Goal: Task Accomplishment & Management: Complete application form

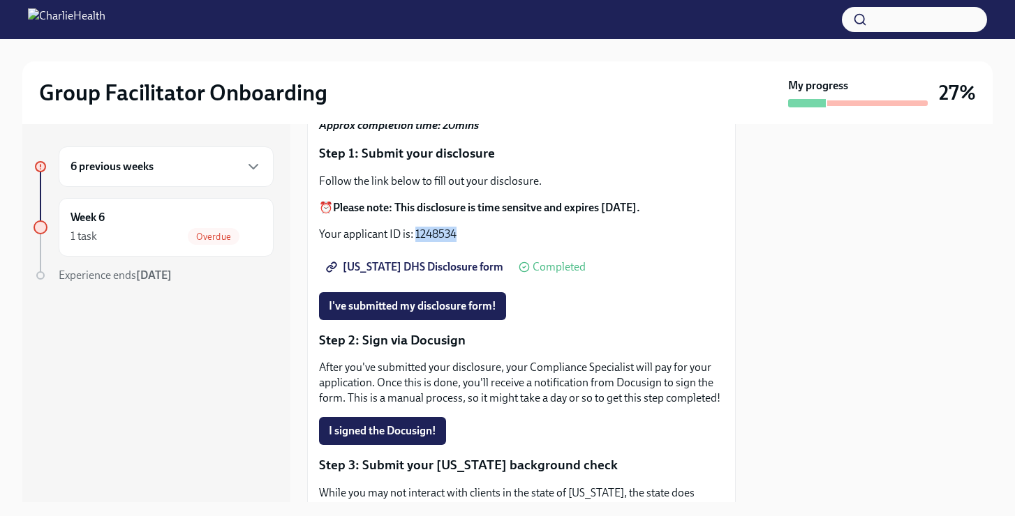
scroll to position [163, 0]
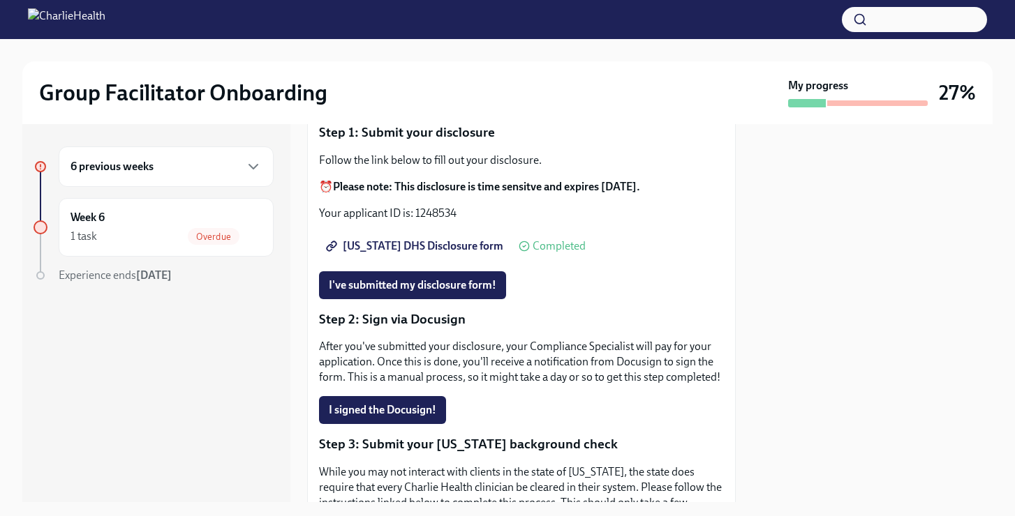
click at [432, 206] on p "Your applicant ID is: 1248534" at bounding box center [521, 213] width 405 height 15
drag, startPoint x: 462, startPoint y: 190, endPoint x: 415, endPoint y: 193, distance: 46.8
click at [415, 206] on p "Your applicant ID is: 1248534" at bounding box center [521, 213] width 405 height 15
click at [410, 239] on span "[US_STATE] DHS Disclosure form" at bounding box center [416, 246] width 174 height 14
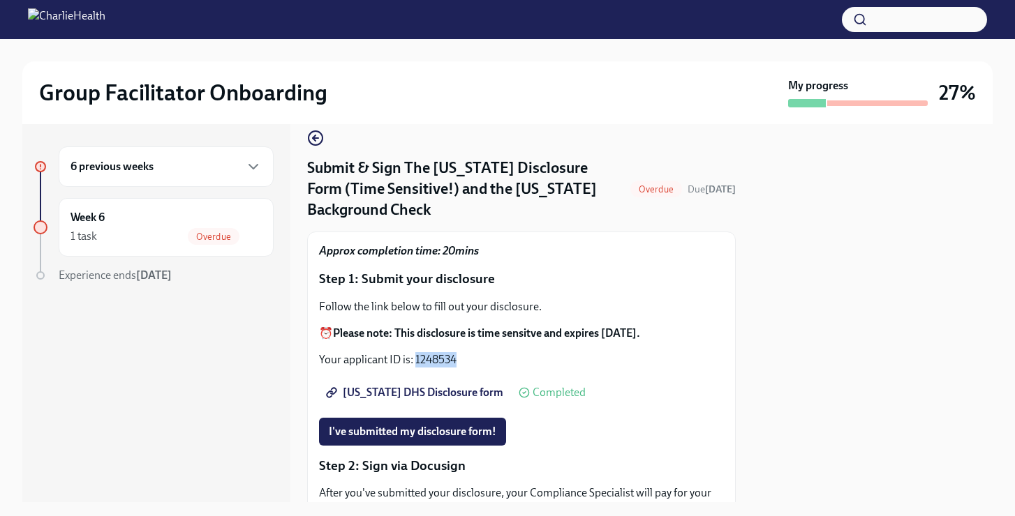
scroll to position [18, 0]
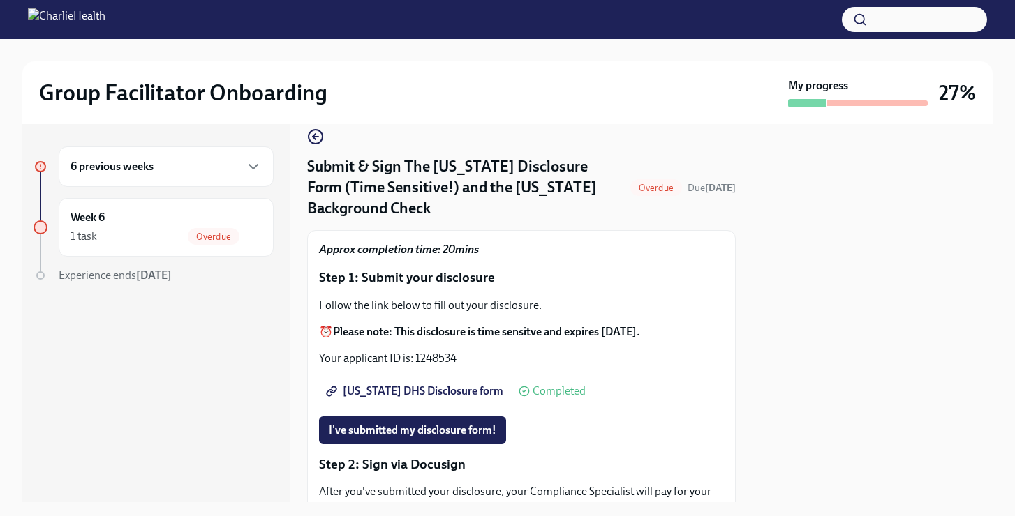
click at [532, 386] on span "Completed" at bounding box center [558, 391] width 53 height 11
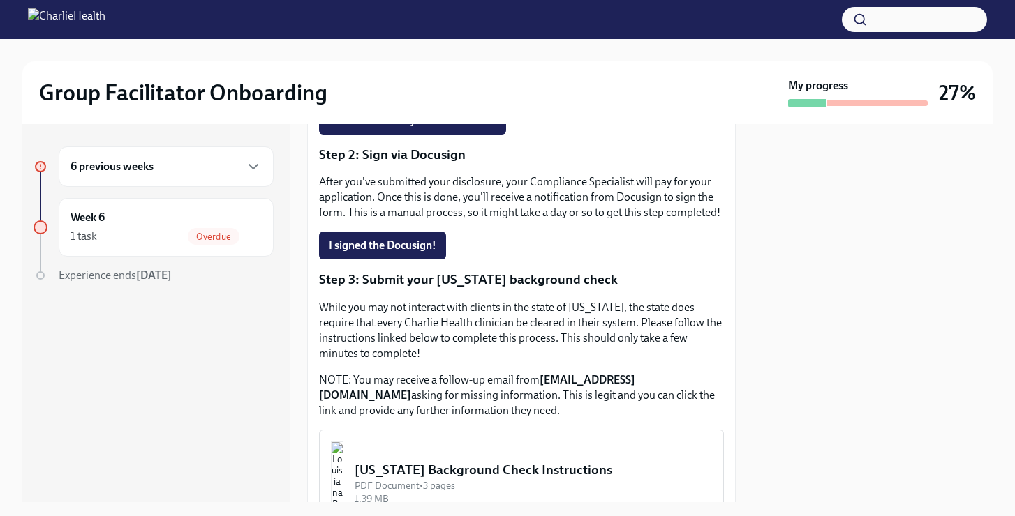
scroll to position [461, 0]
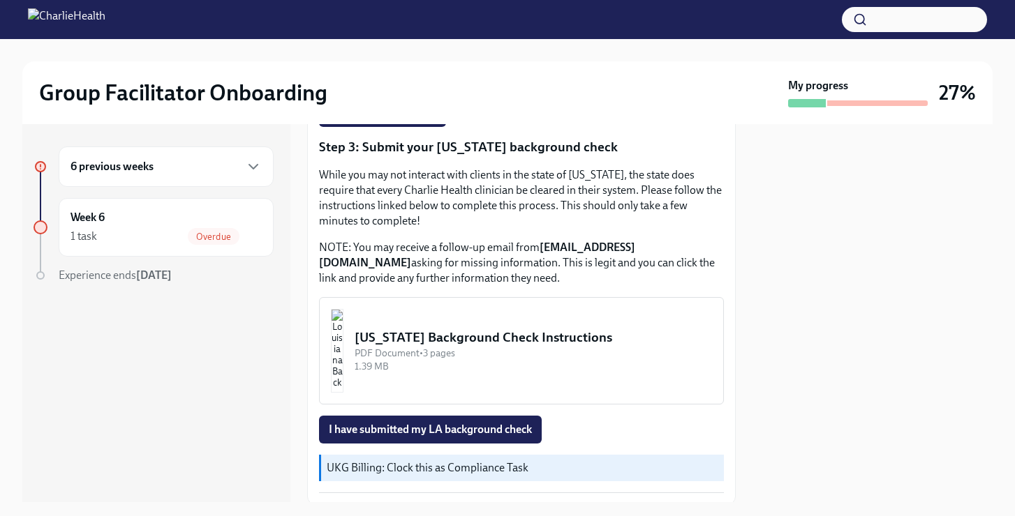
click at [437, 329] on div "[US_STATE] Background Check Instructions" at bounding box center [532, 338] width 357 height 18
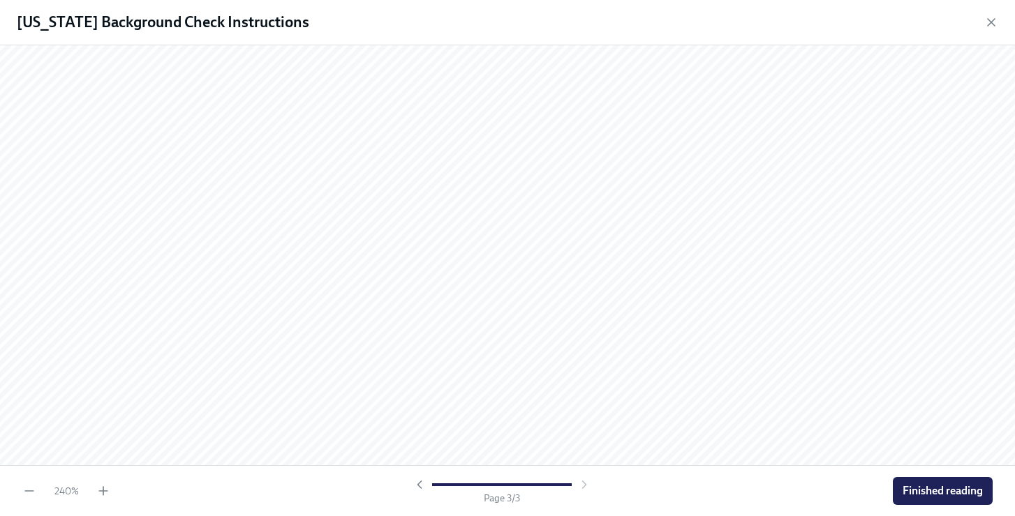
scroll to position [3439, 0]
click at [929, 493] on span "Finished reading" at bounding box center [942, 491] width 80 height 14
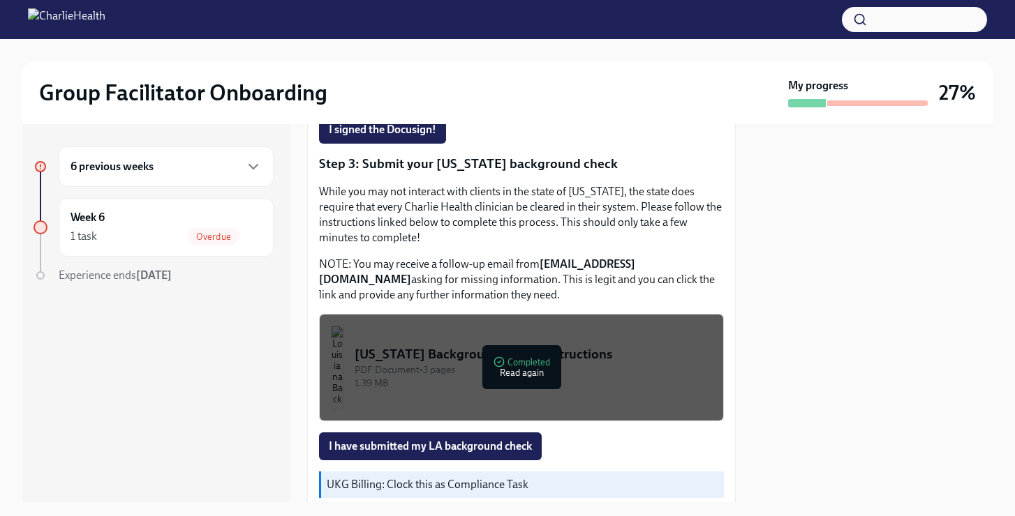
scroll to position [532, 0]
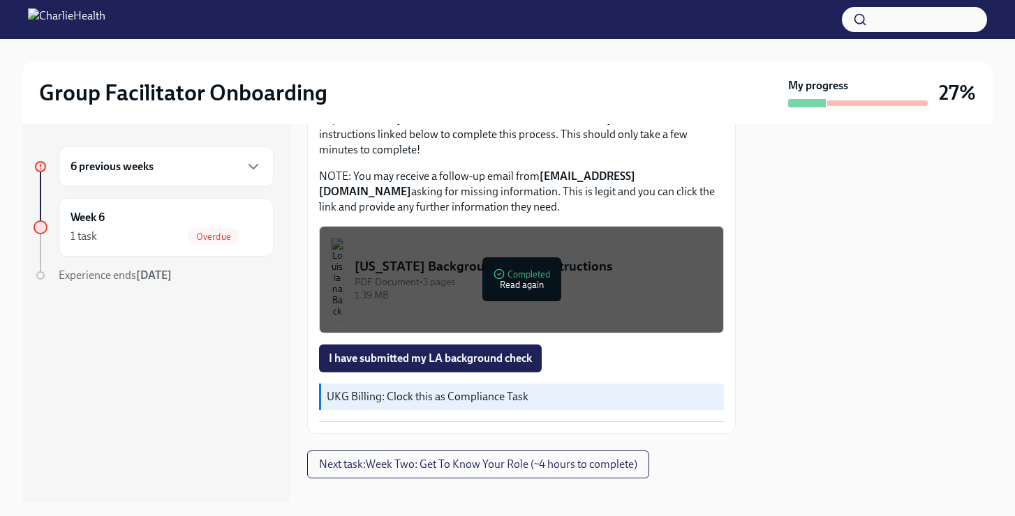
click at [40, 275] on div at bounding box center [40, 275] width 8 height 8
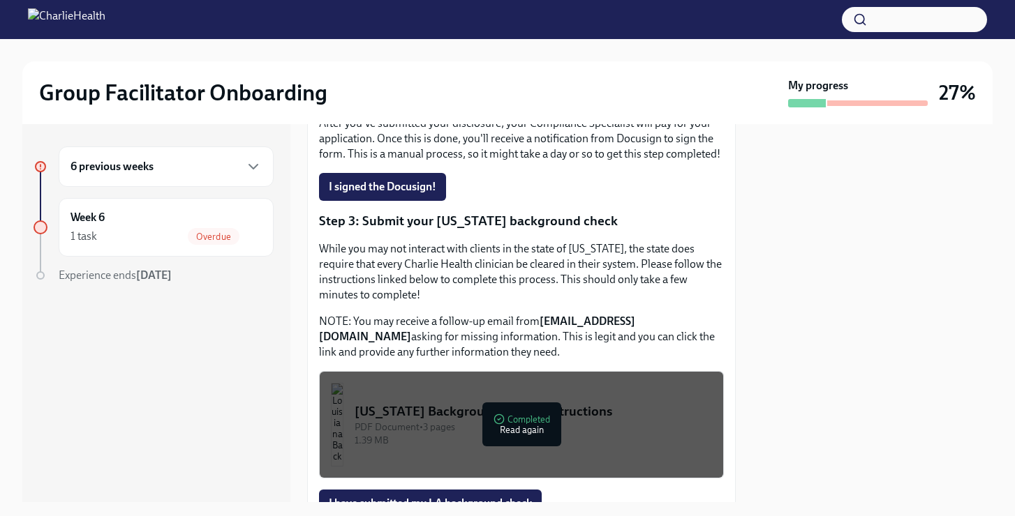
scroll to position [0, 0]
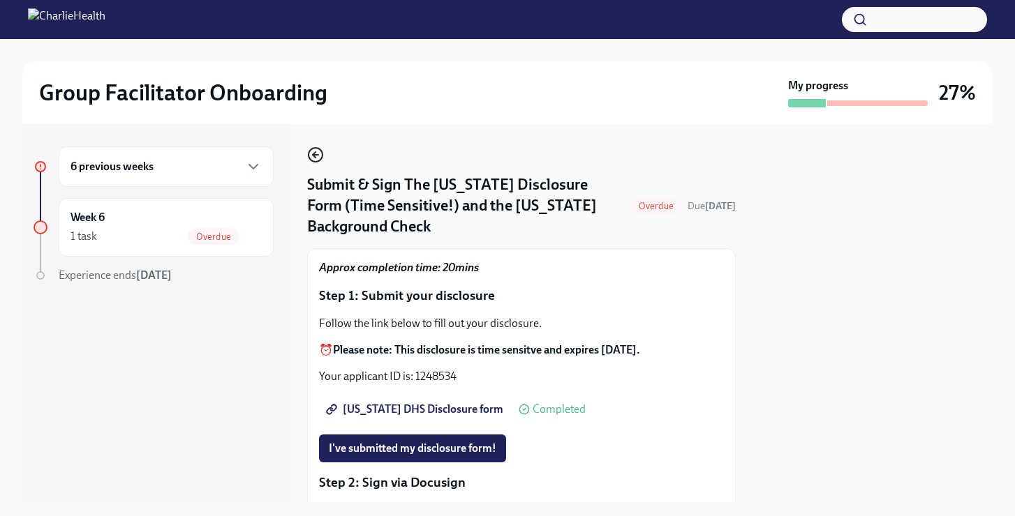
click at [322, 159] on icon "button" at bounding box center [315, 155] width 17 height 17
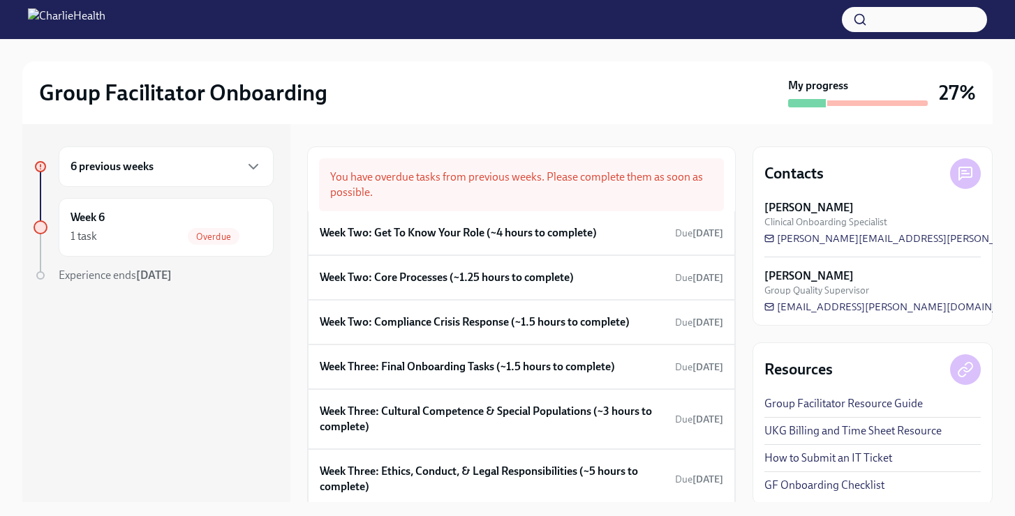
click at [449, 186] on div "You have overdue tasks from previous weeks. Please complete them as soon as pos…" at bounding box center [521, 184] width 405 height 53
click at [186, 237] on div "1 task Overdue" at bounding box center [165, 236] width 191 height 17
click at [260, 172] on icon "button" at bounding box center [253, 166] width 17 height 17
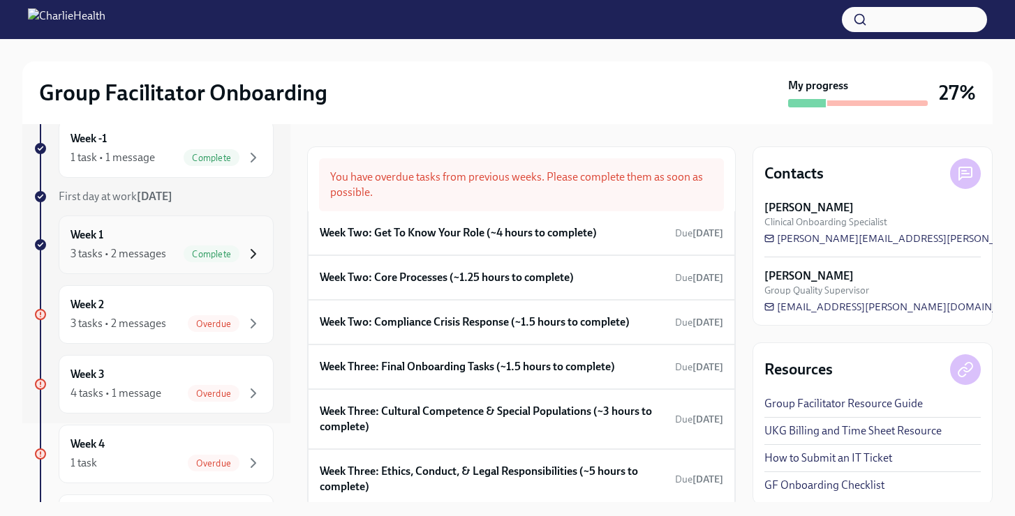
scroll to position [62, 0]
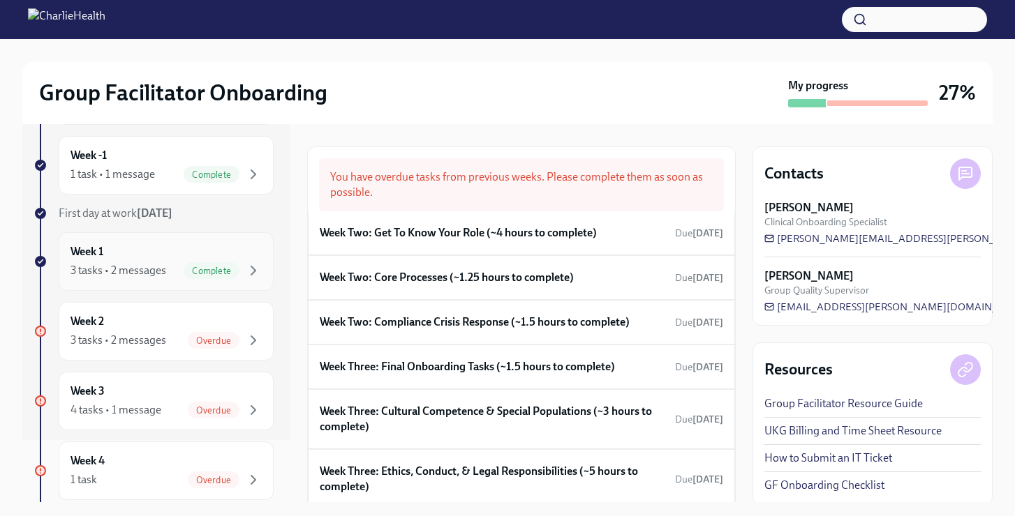
click at [93, 271] on div "3 tasks • 2 messages" at bounding box center [118, 270] width 96 height 15
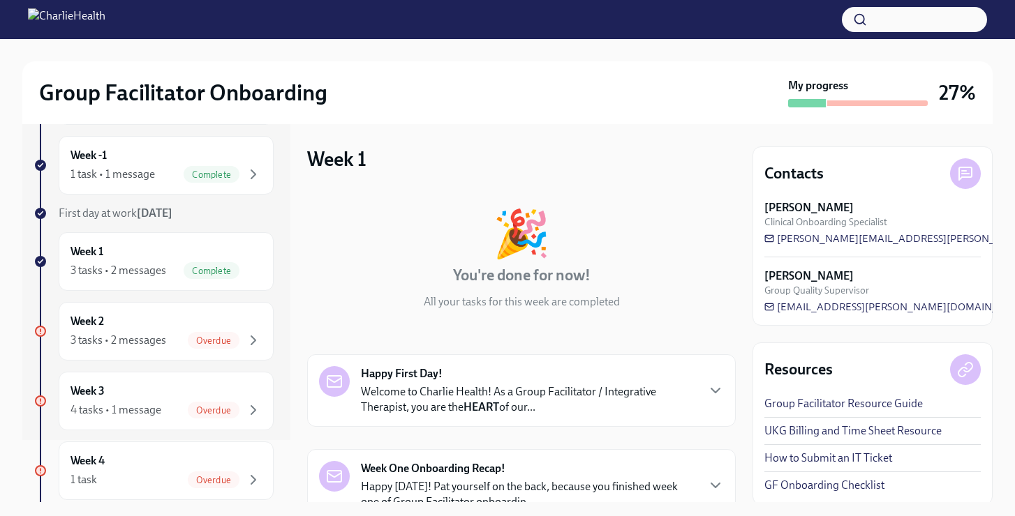
scroll to position [307, 0]
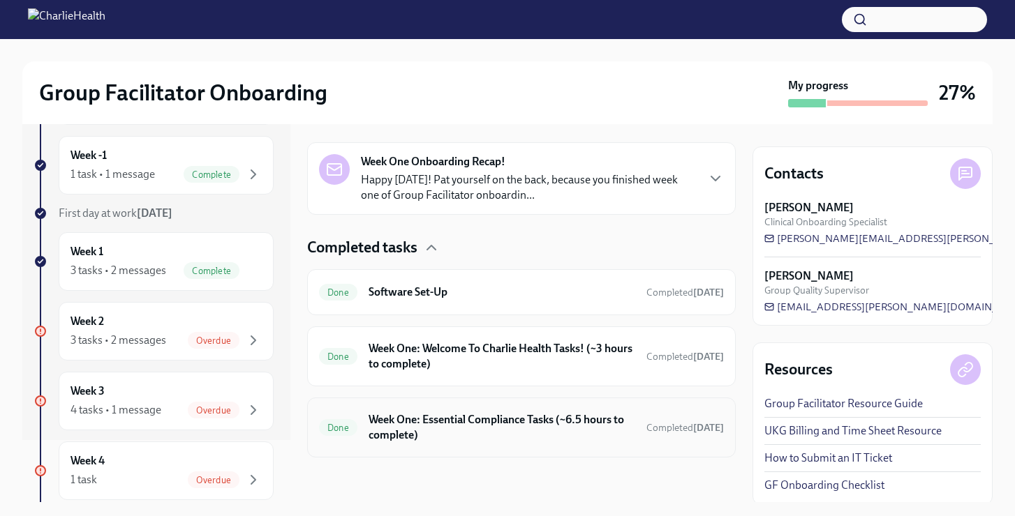
click at [437, 434] on h6 "Week One: Essential Compliance Tasks (~6.5 hours to complete)" at bounding box center [501, 427] width 267 height 31
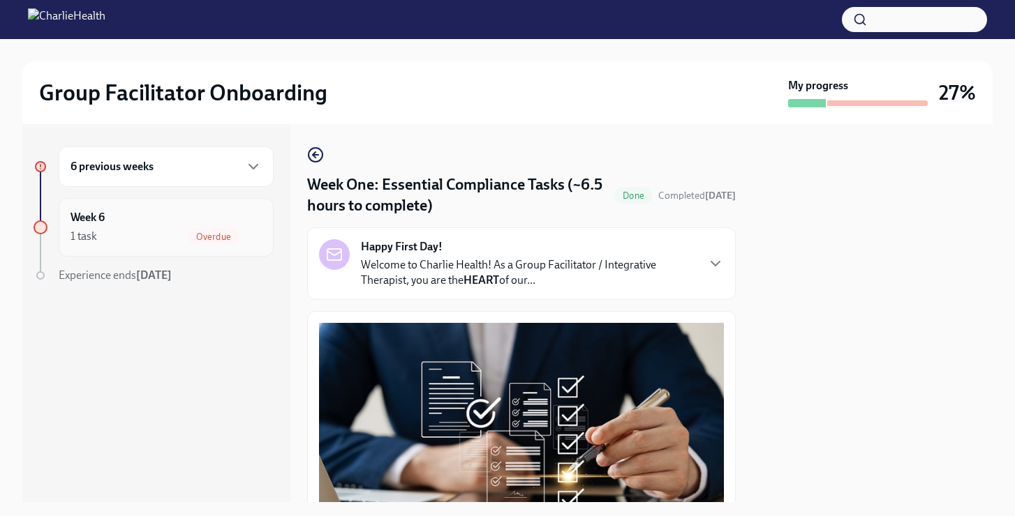
click at [192, 241] on div "Overdue" at bounding box center [214, 236] width 52 height 17
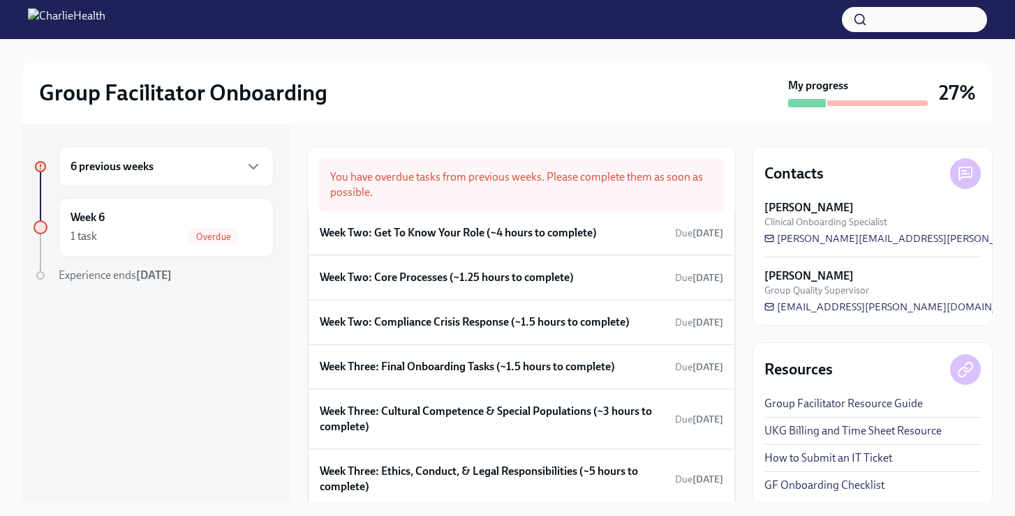
click at [151, 172] on h6 "6 previous weeks" at bounding box center [111, 166] width 83 height 15
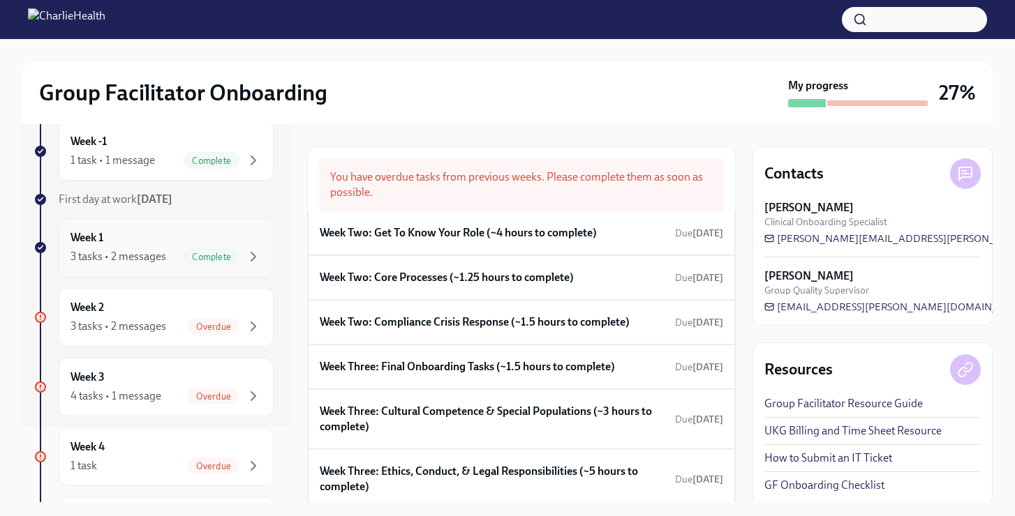
scroll to position [83, 0]
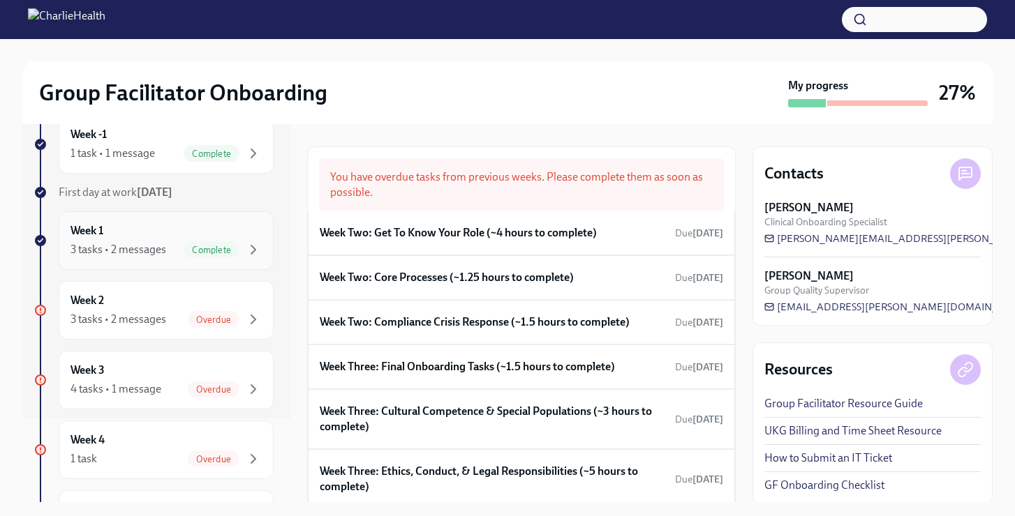
click at [146, 327] on div "3 tasks • 2 messages" at bounding box center [118, 319] width 96 height 15
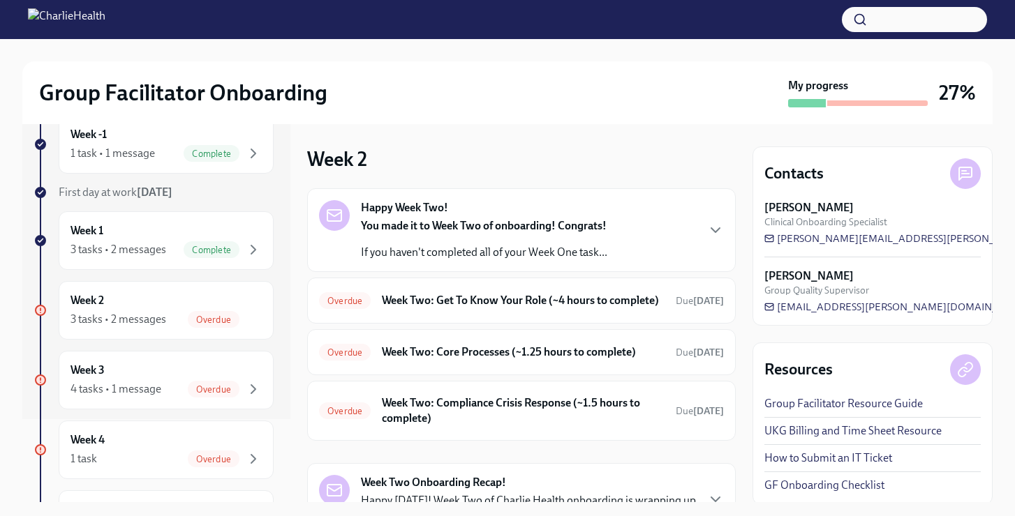
click at [424, 223] on strong "You made it to Week Two of onboarding! Congrats!" at bounding box center [484, 225] width 246 height 13
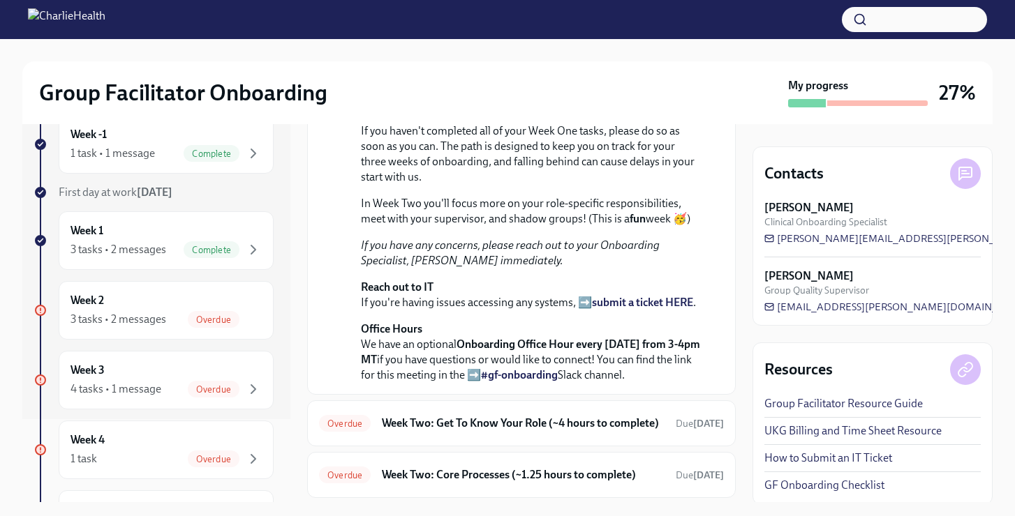
scroll to position [499, 0]
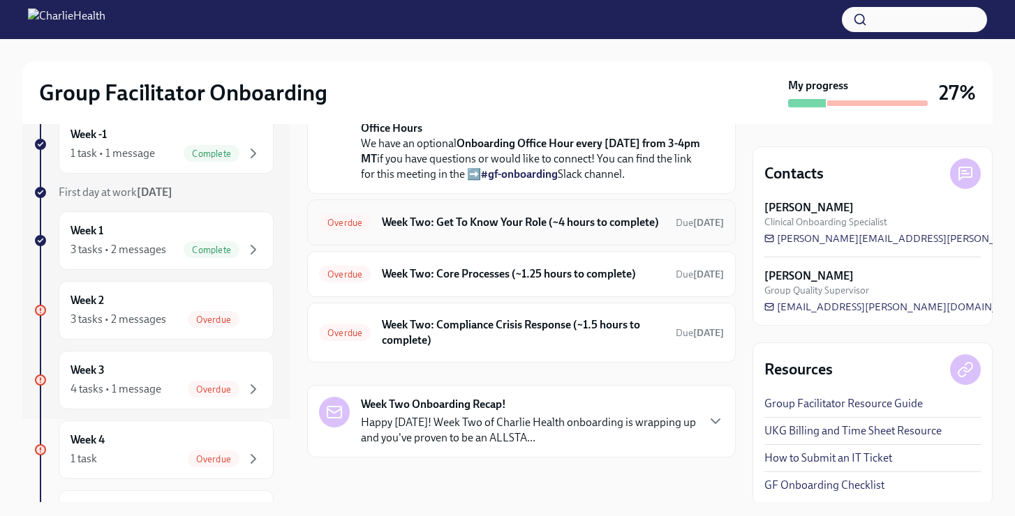
click at [421, 230] on h6 "Week Two: Get To Know Your Role (~4 hours to complete)" at bounding box center [523, 222] width 283 height 15
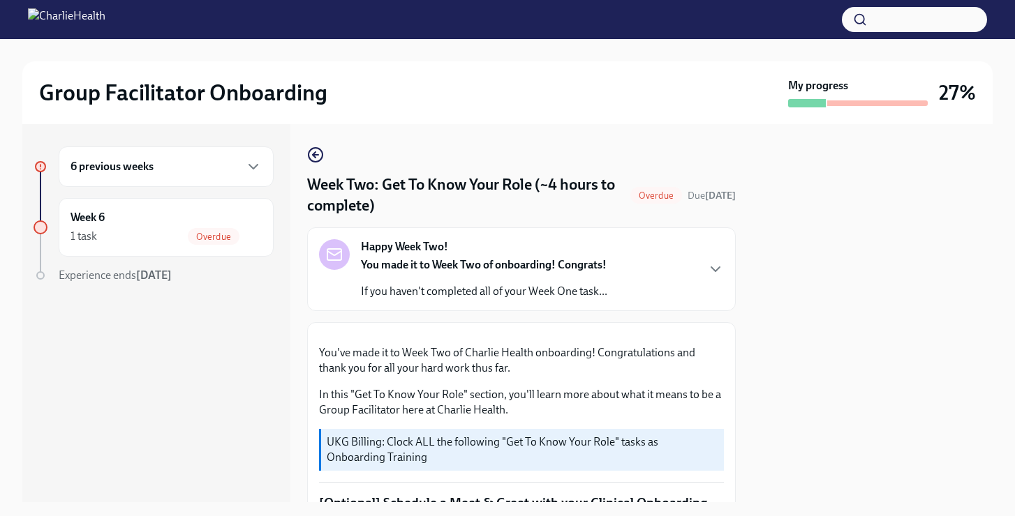
click at [131, 277] on span "Experience ends [DATE]" at bounding box center [115, 275] width 113 height 13
click at [39, 225] on div at bounding box center [40, 227] width 14 height 14
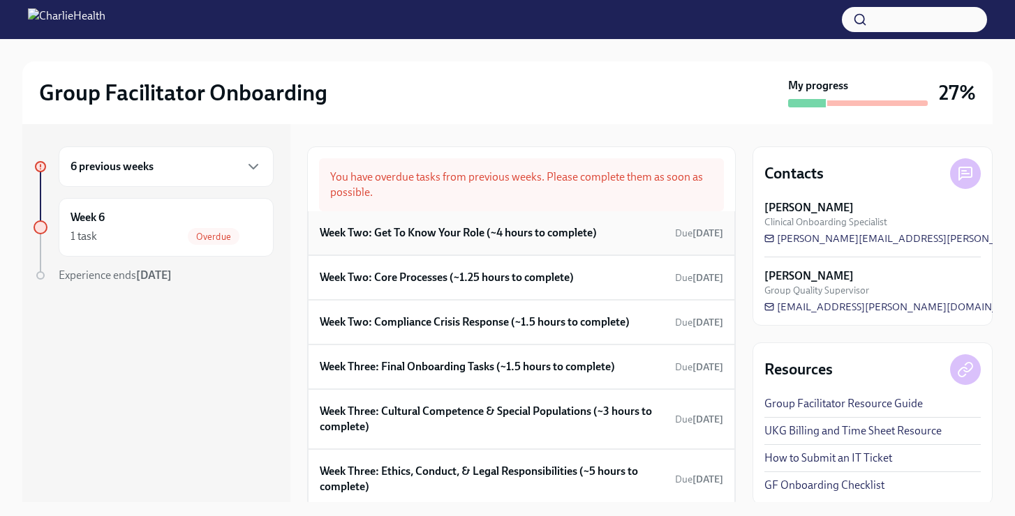
click at [377, 245] on div "Week Two: Get To Know Your Role (~4 hours to complete) Due [DATE]" at bounding box center [521, 233] width 427 height 44
click at [257, 162] on icon "button" at bounding box center [253, 166] width 17 height 17
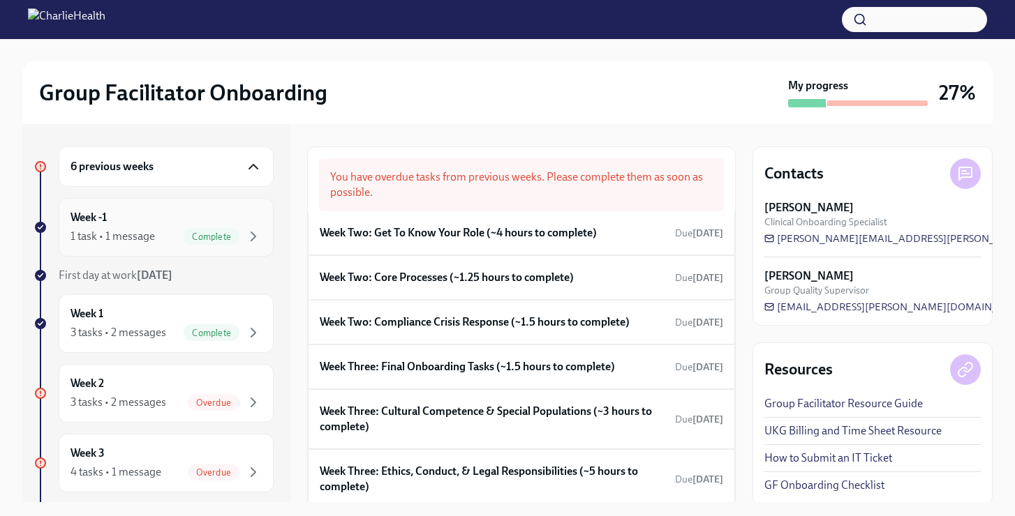
click at [161, 232] on div "1 task • 1 message Complete" at bounding box center [165, 236] width 191 height 17
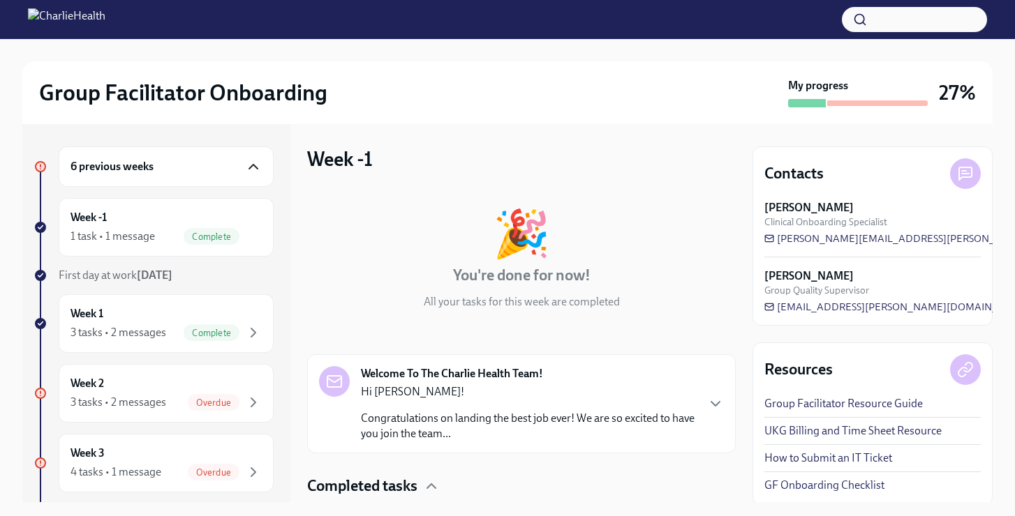
scroll to position [96, 0]
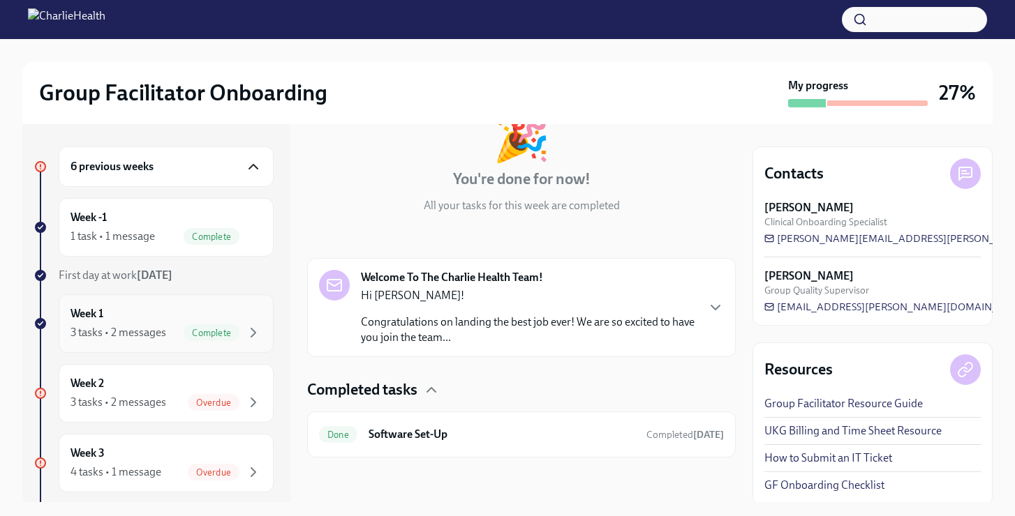
click at [165, 317] on div "Week 1 3 tasks • 2 messages Complete" at bounding box center [165, 323] width 191 height 35
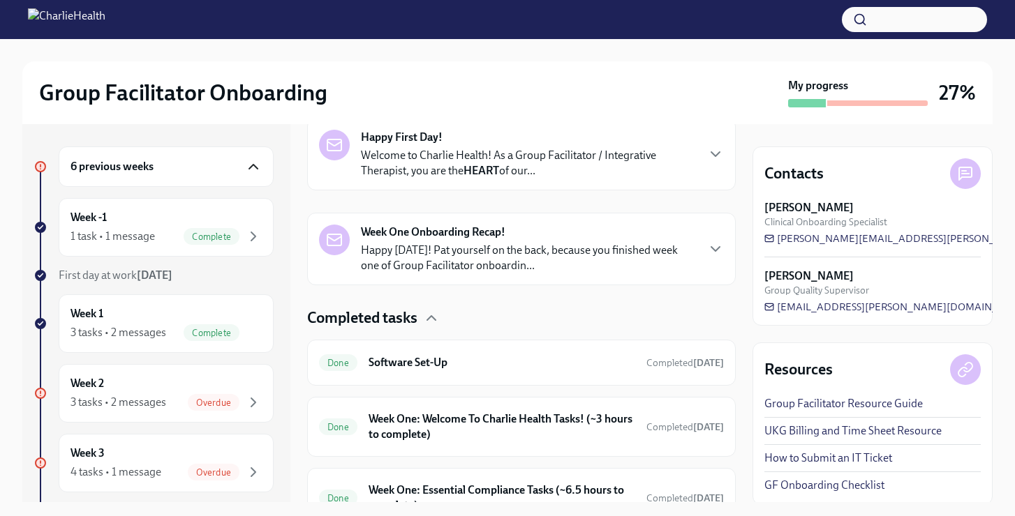
scroll to position [307, 0]
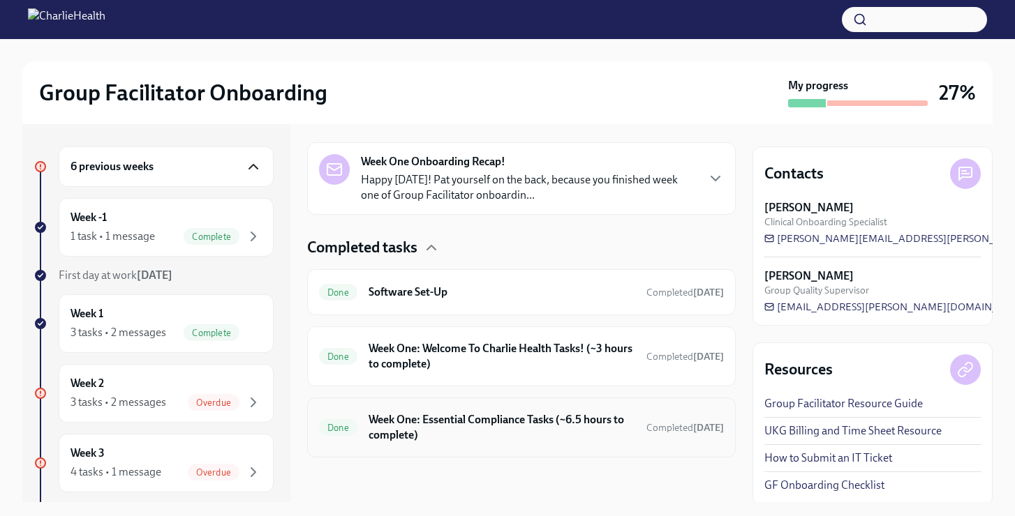
click at [412, 421] on h6 "Week One: Essential Compliance Tasks (~6.5 hours to complete)" at bounding box center [501, 427] width 267 height 31
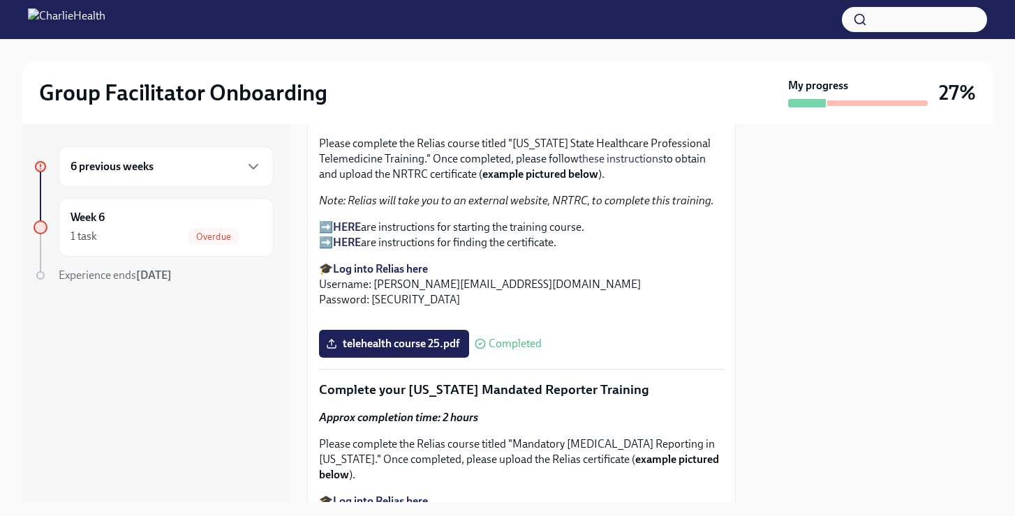
scroll to position [3102, 0]
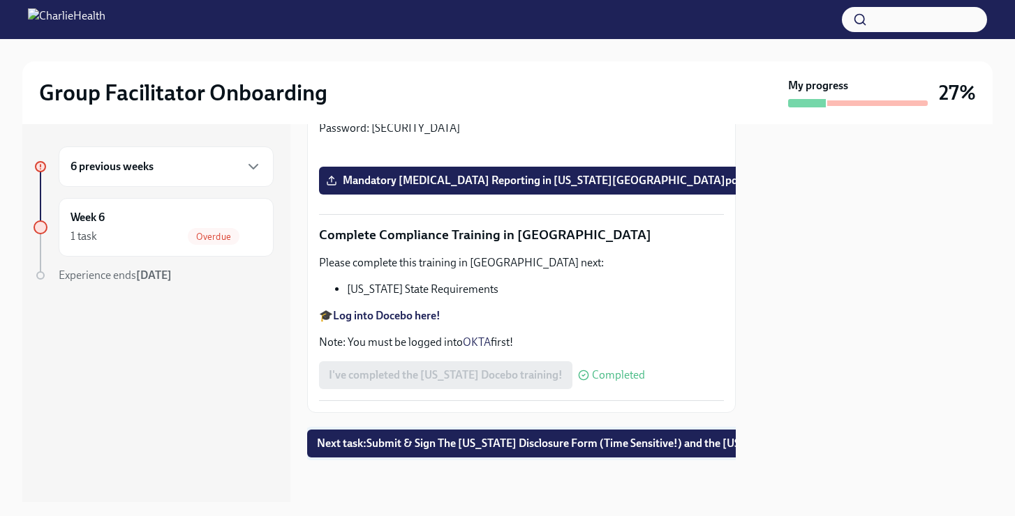
click at [426, 449] on span "Next task : Submit & Sign The [US_STATE] Disclosure Form (Time Sensitive!) and …" at bounding box center [595, 444] width 556 height 14
